Goal: Task Accomplishment & Management: Use online tool/utility

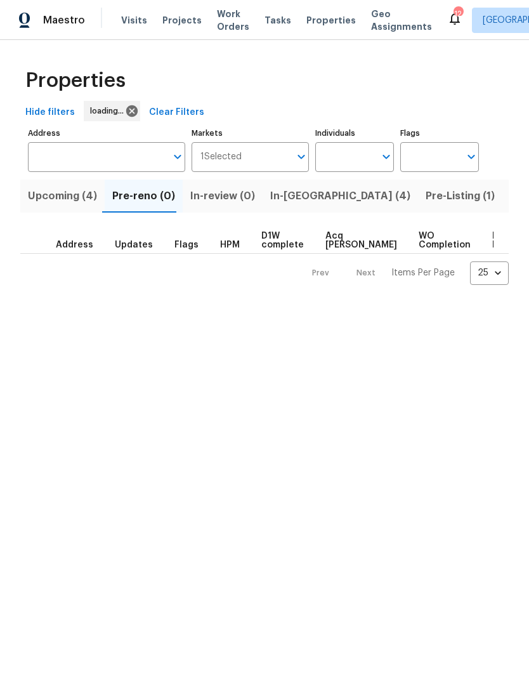
click at [302, 190] on span "In-reno (4)" at bounding box center [340, 196] width 140 height 18
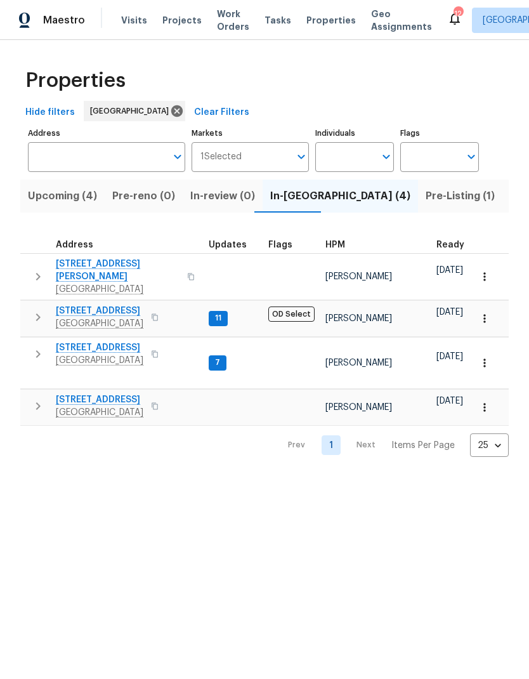
click at [44, 258] on td "6776 Alpine Brooks Ave Las Vegas, NV 89130" at bounding box center [111, 277] width 183 height 46
click at [40, 278] on icon "button" at bounding box center [37, 276] width 15 height 15
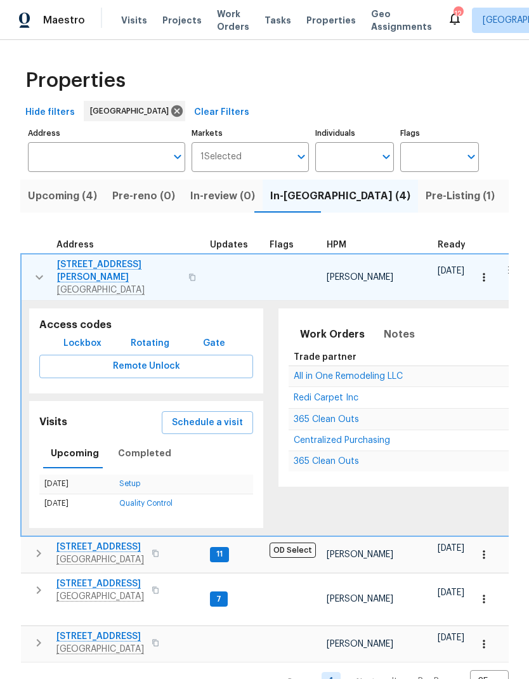
click at [195, 415] on span "Schedule a visit" at bounding box center [207, 423] width 71 height 16
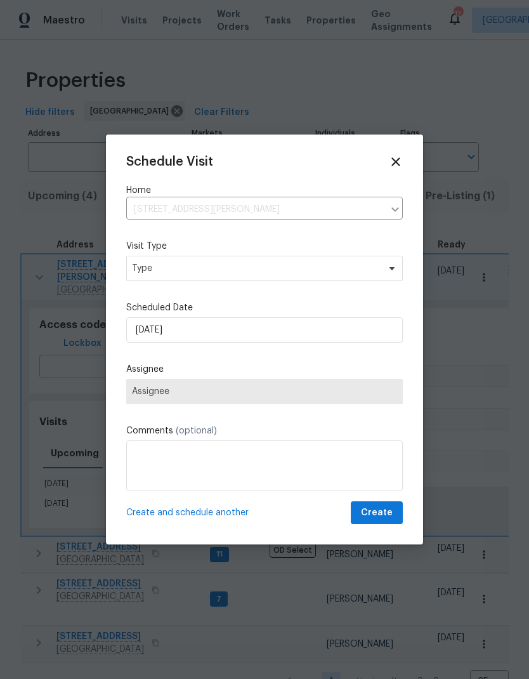
click at [203, 265] on div "Schedule Visit Home 6776 Alpine Brooks Ave, Las Vegas, NV 89130 ​ Visit Type Ty…" at bounding box center [264, 340] width 277 height 370
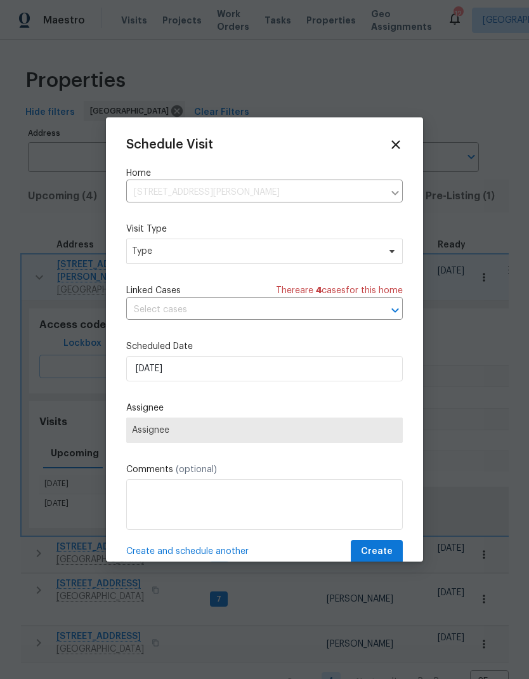
click at [289, 237] on div "Visit Type Type" at bounding box center [264, 243] width 277 height 41
click at [329, 252] on span "Type" at bounding box center [255, 251] width 247 height 13
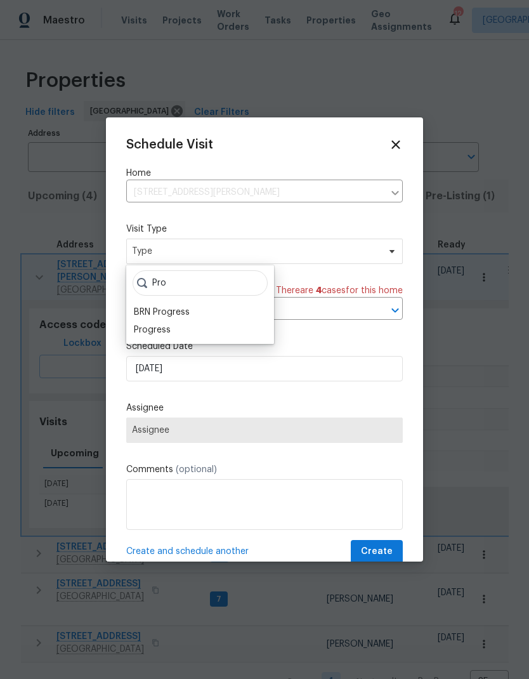
type input "Pro"
click at [167, 334] on div "Progress" at bounding box center [152, 330] width 37 height 13
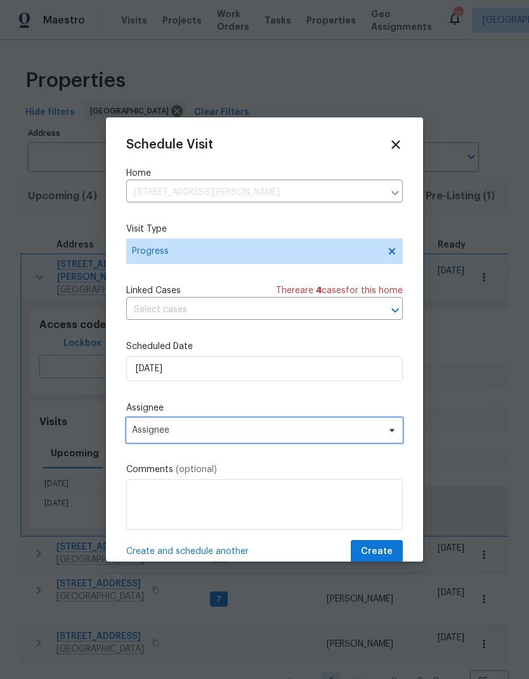
click at [195, 435] on span "Assignee" at bounding box center [256, 430] width 249 height 10
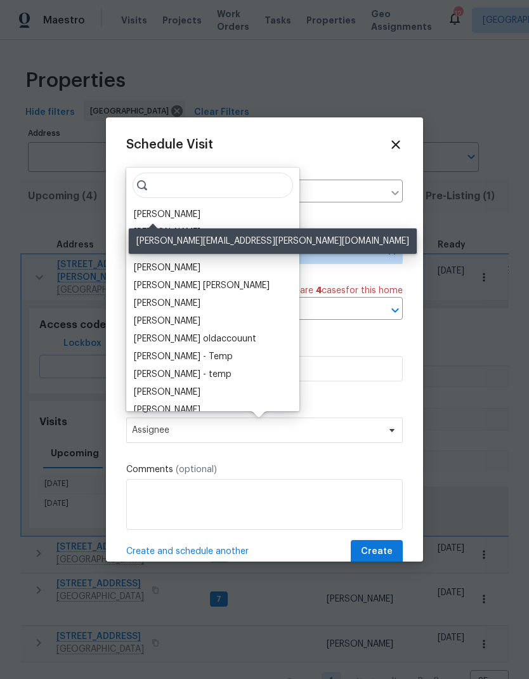
click at [164, 209] on div "[PERSON_NAME]" at bounding box center [167, 214] width 67 height 13
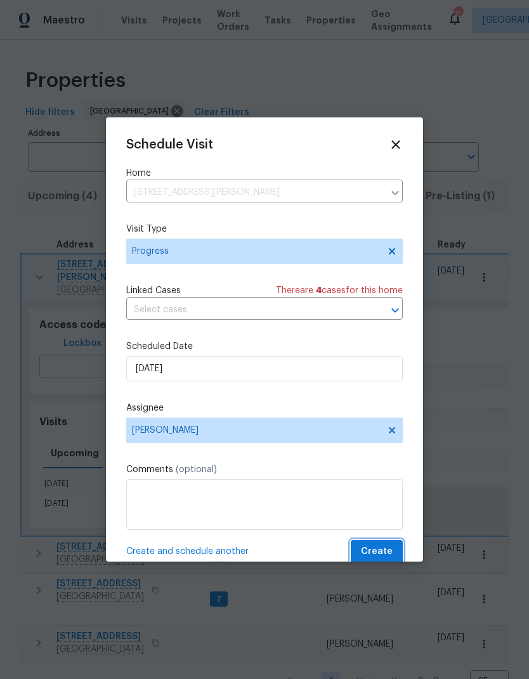
click at [390, 552] on span "Create" at bounding box center [377, 552] width 32 height 16
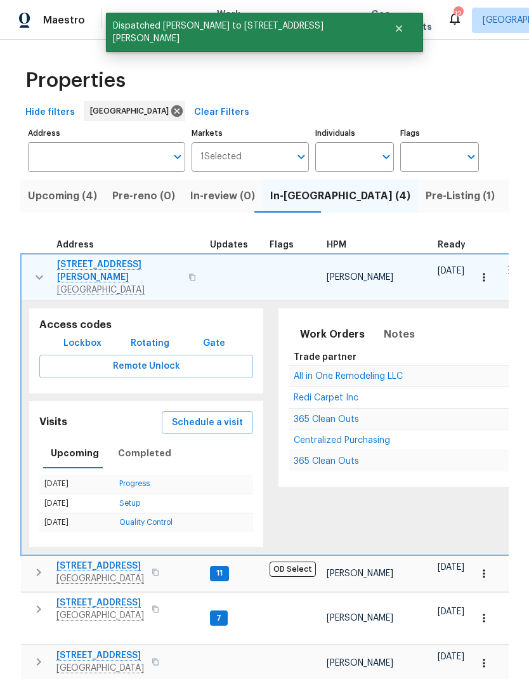
click at [82, 265] on span "6776 Alpine Brooks Ave" at bounding box center [119, 270] width 124 height 25
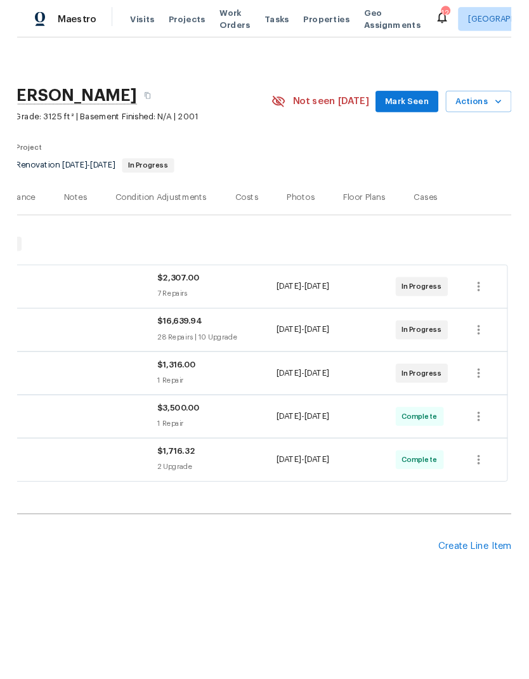
scroll to position [0, 188]
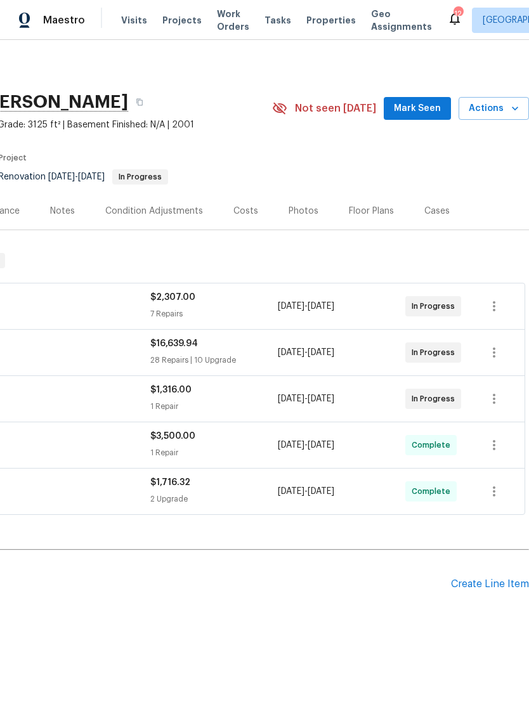
click at [376, 668] on div "Back to all projects [STREET_ADDRESS][PERSON_NAME] 4 Beds | 3 1/2 Baths | Total…" at bounding box center [264, 376] width 529 height 673
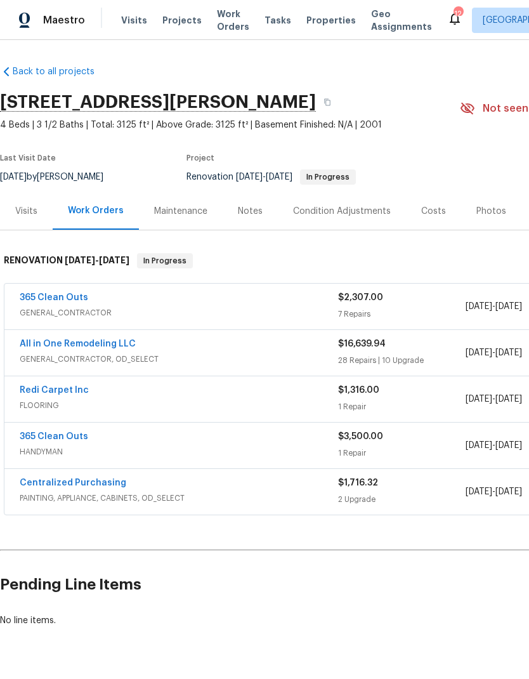
scroll to position [0, 0]
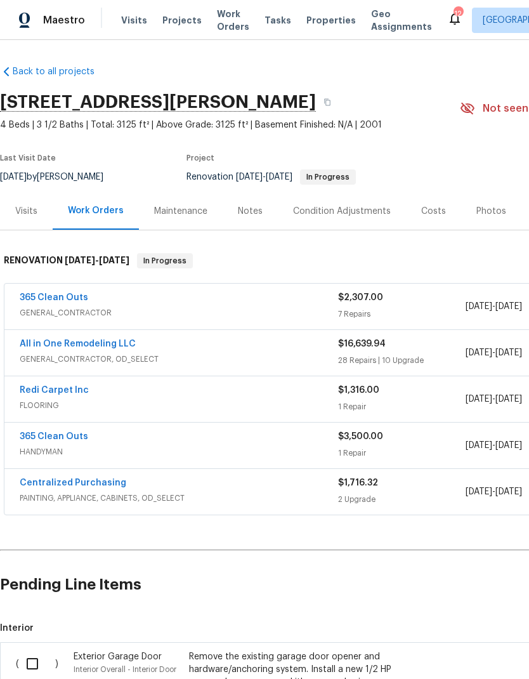
click at [34, 654] on input "checkbox" at bounding box center [37, 663] width 36 height 27
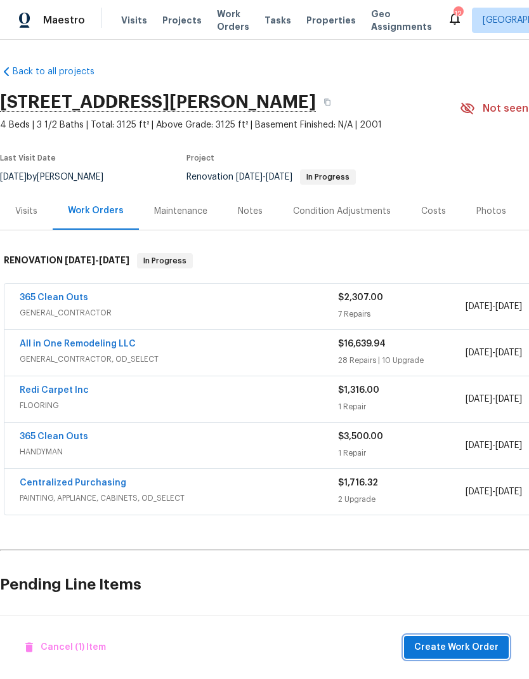
click at [460, 639] on span "Create Work Order" at bounding box center [456, 647] width 84 height 16
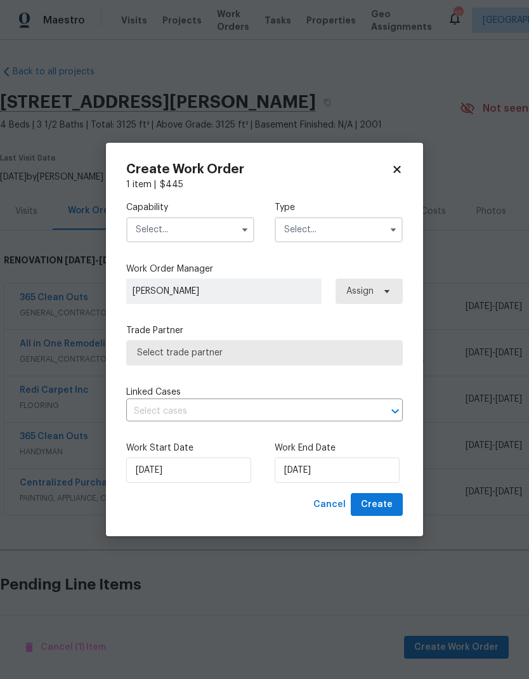
checkbox input "false"
click at [152, 225] on input "text" at bounding box center [190, 229] width 128 height 25
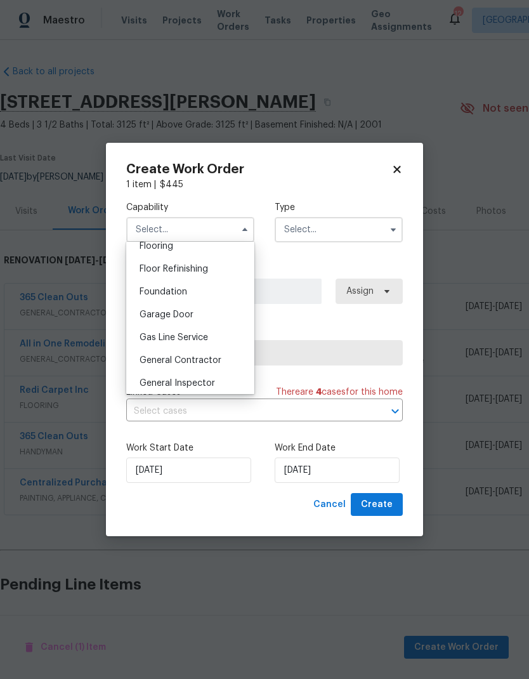
scroll to position [508, 0]
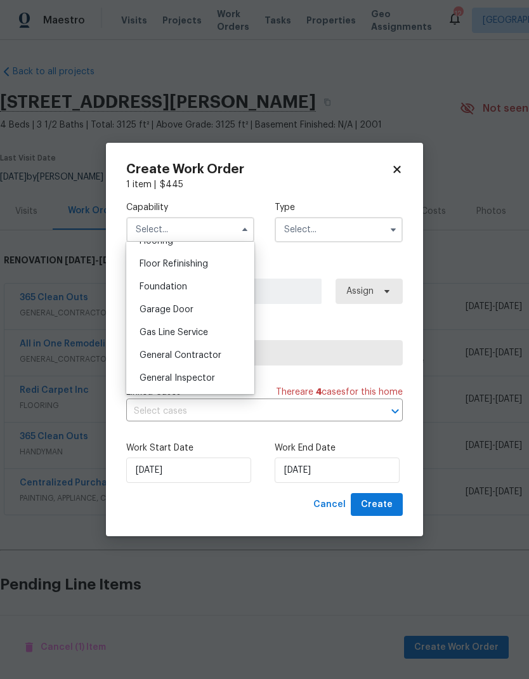
click at [150, 315] on div "Garage Door" at bounding box center [190, 309] width 122 height 23
type input "Garage Door"
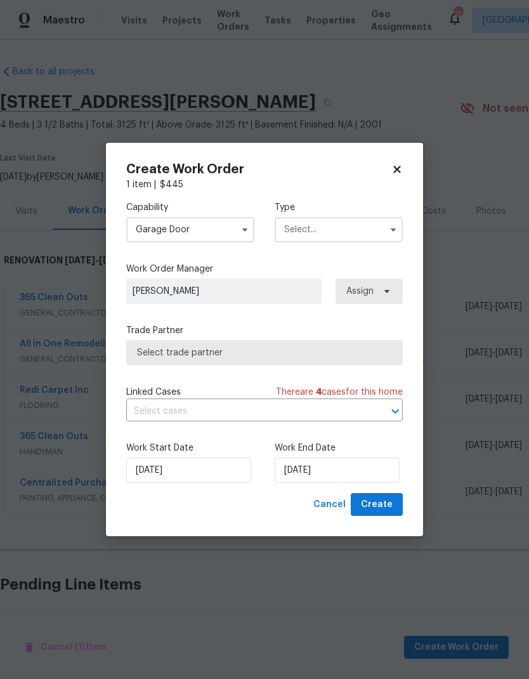
click at [354, 230] on input "text" at bounding box center [339, 229] width 128 height 25
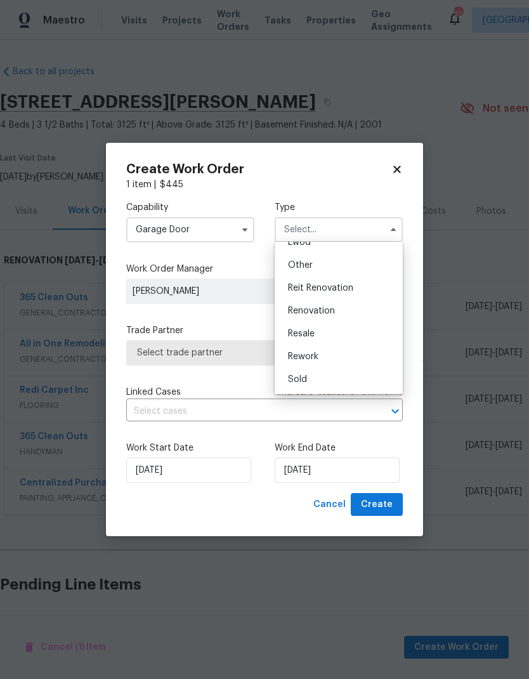
scroll to position [151, 0]
click at [343, 311] on div "Renovation" at bounding box center [339, 310] width 122 height 23
type input "Renovation"
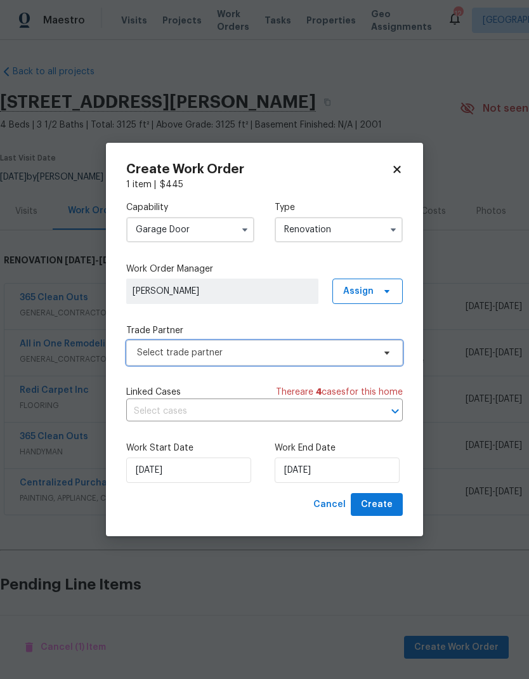
click at [149, 353] on span "Select trade partner" at bounding box center [255, 352] width 237 height 13
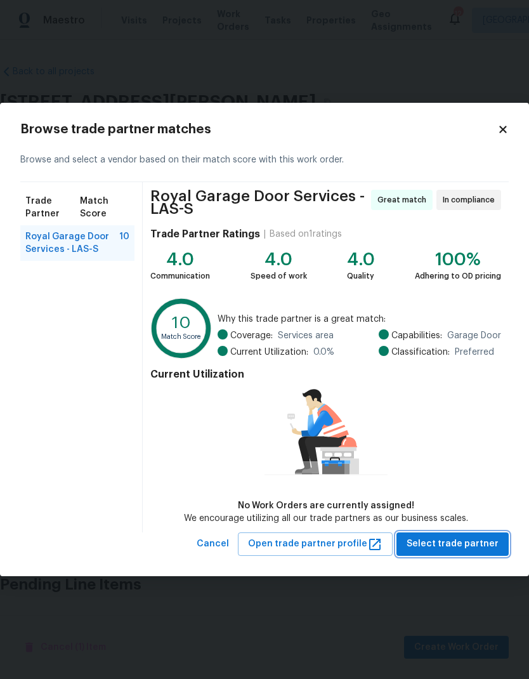
click at [471, 539] on span "Select trade partner" at bounding box center [453, 544] width 92 height 16
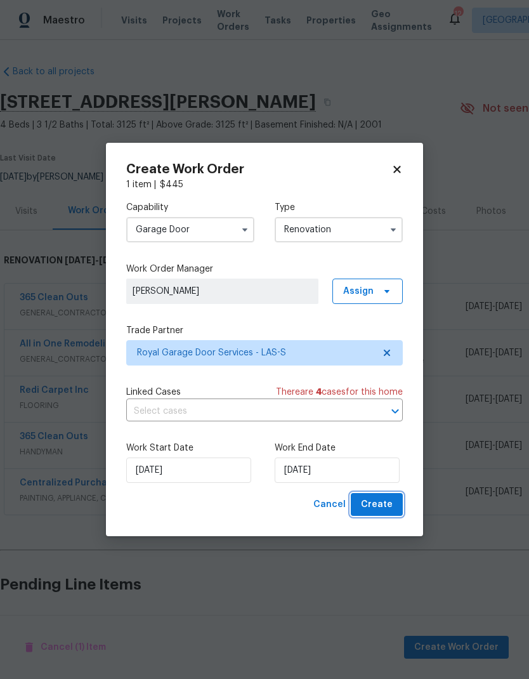
click at [391, 505] on span "Create" at bounding box center [377, 505] width 32 height 16
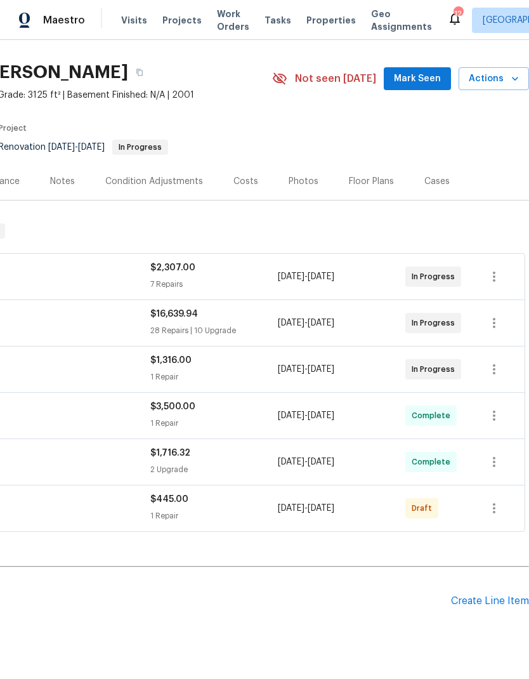
scroll to position [29, 188]
click at [491, 511] on icon "button" at bounding box center [494, 508] width 15 height 15
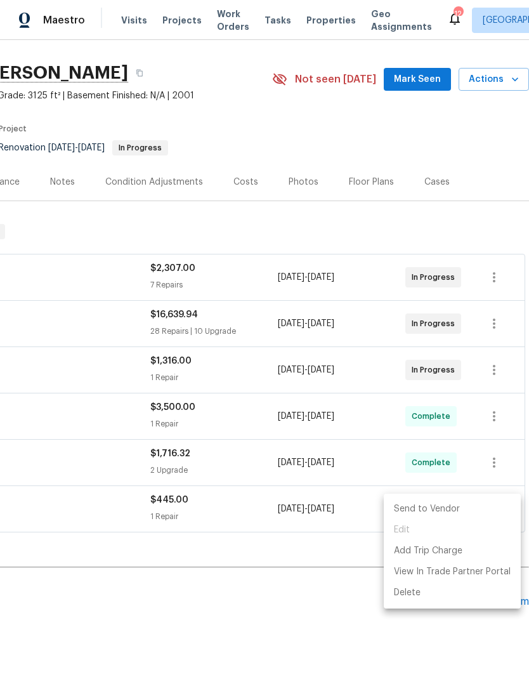
click at [476, 509] on li "Send to Vendor" at bounding box center [452, 509] width 137 height 21
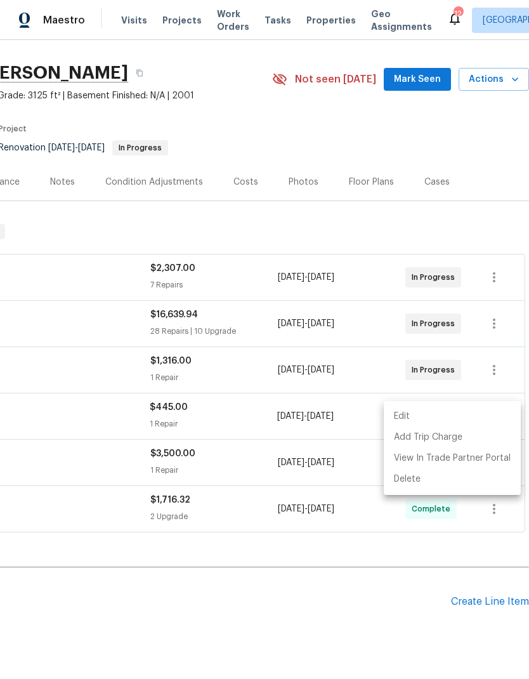
click at [468, 526] on div at bounding box center [264, 339] width 529 height 679
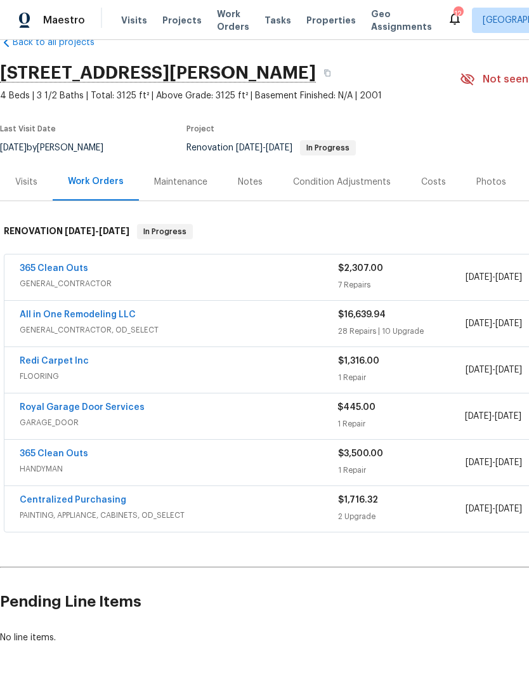
scroll to position [29, 0]
